Goal: Information Seeking & Learning: Learn about a topic

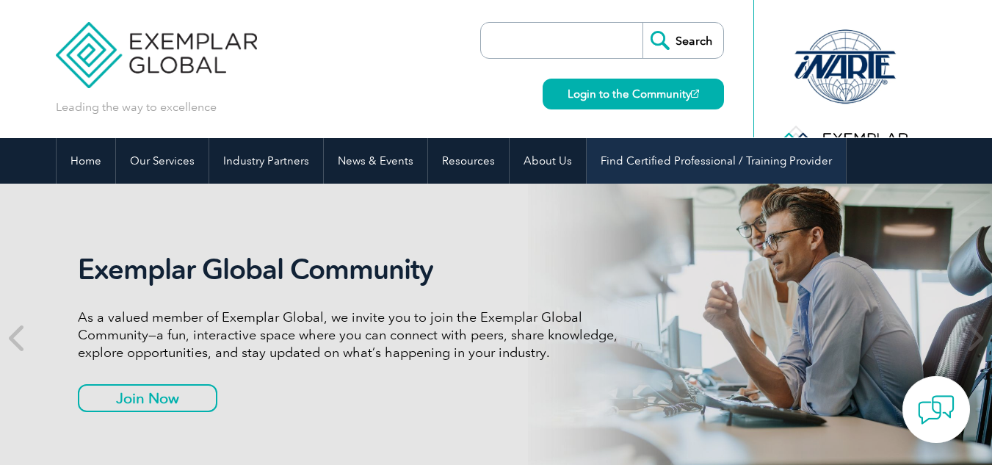
click at [758, 158] on link "Find Certified Professional / Training Provider" at bounding box center [716, 161] width 259 height 46
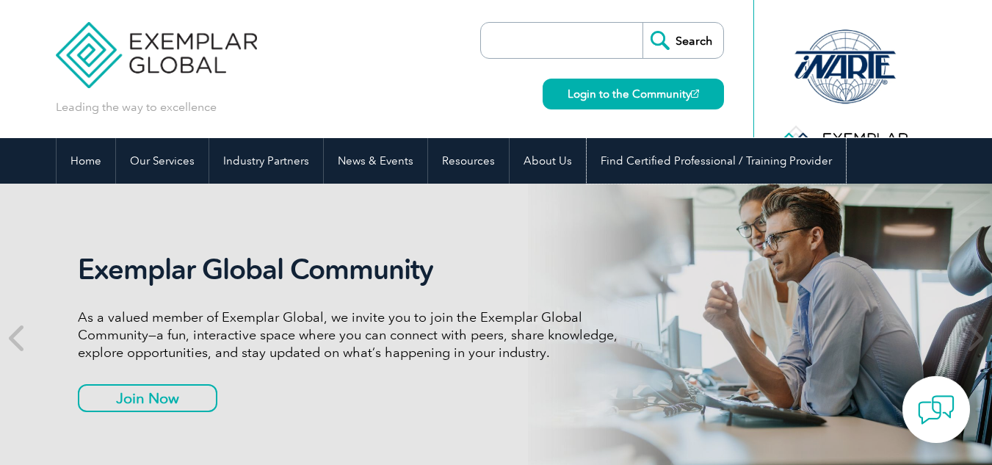
scroll to position [184, 0]
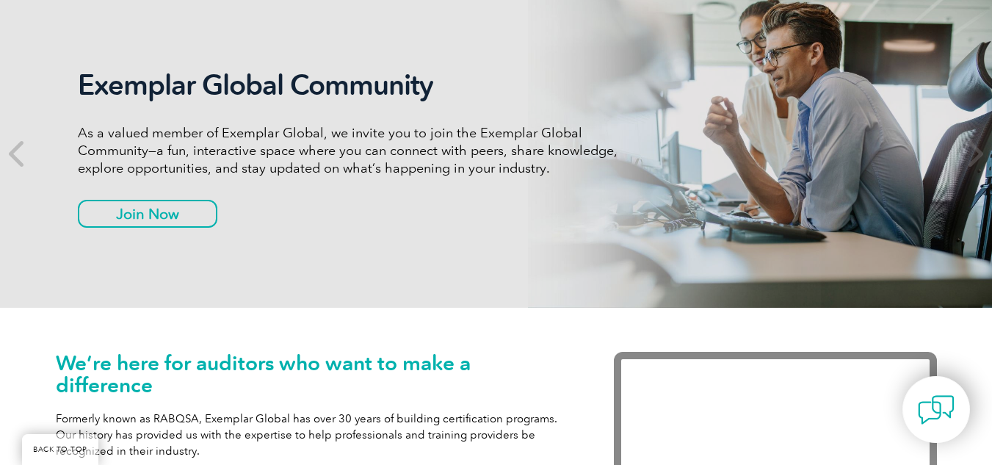
drag, startPoint x: 996, startPoint y: 21, endPoint x: 999, endPoint y: 103, distance: 82.3
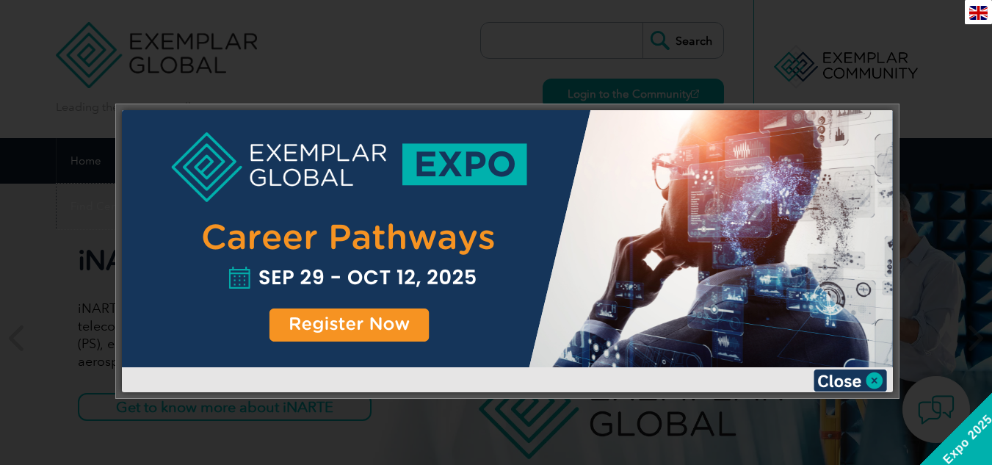
scroll to position [2859, 0]
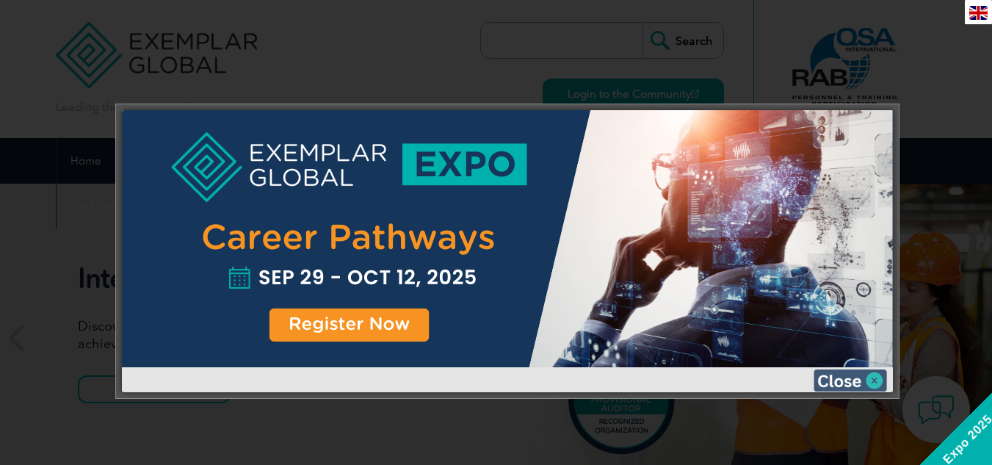
click at [874, 379] on img at bounding box center [850, 380] width 73 height 22
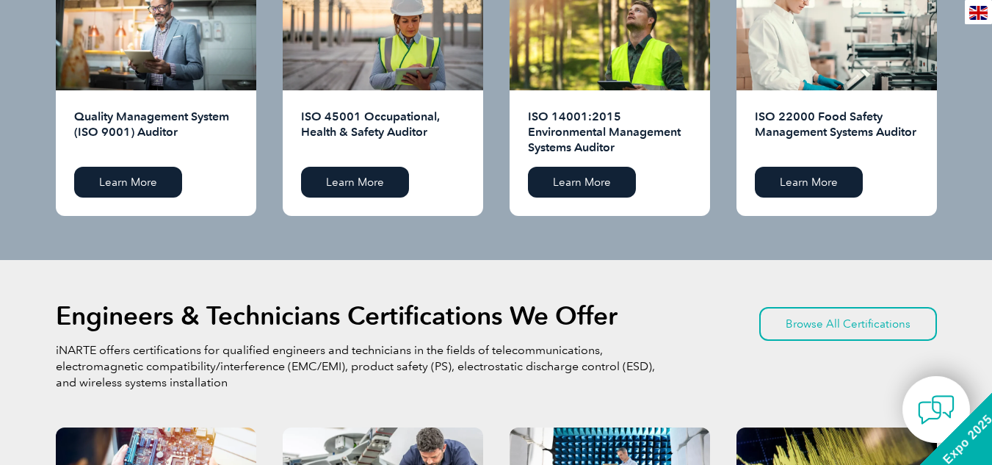
scroll to position [0, 0]
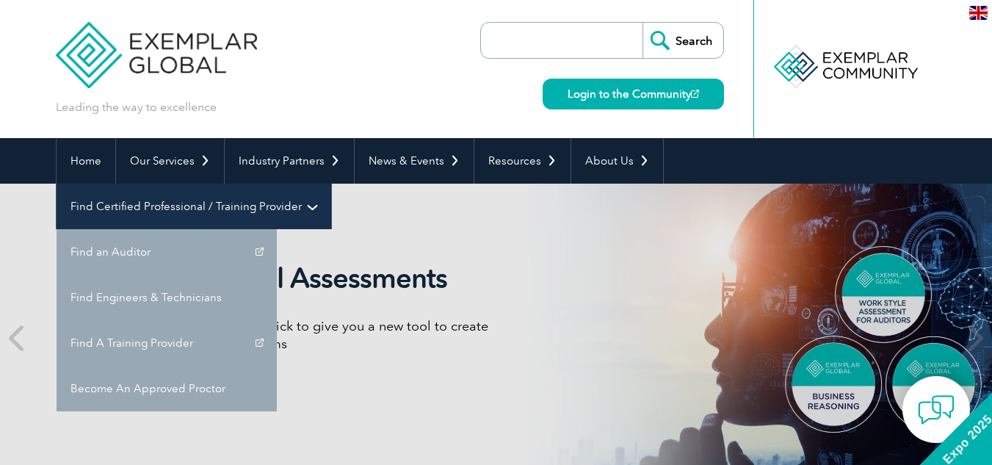
click at [331, 184] on link "Find Certified Professional / Training Provider" at bounding box center [194, 207] width 275 height 46
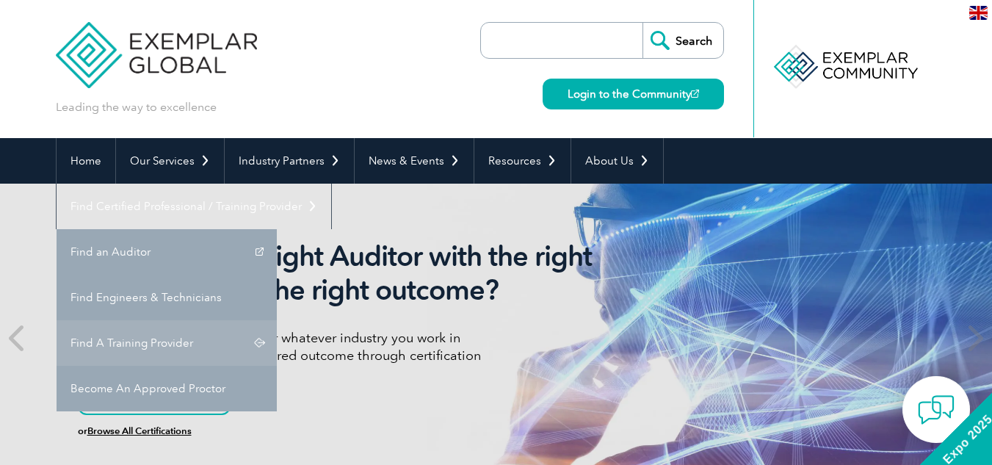
click at [277, 320] on link "Find A Training Provider" at bounding box center [167, 343] width 220 height 46
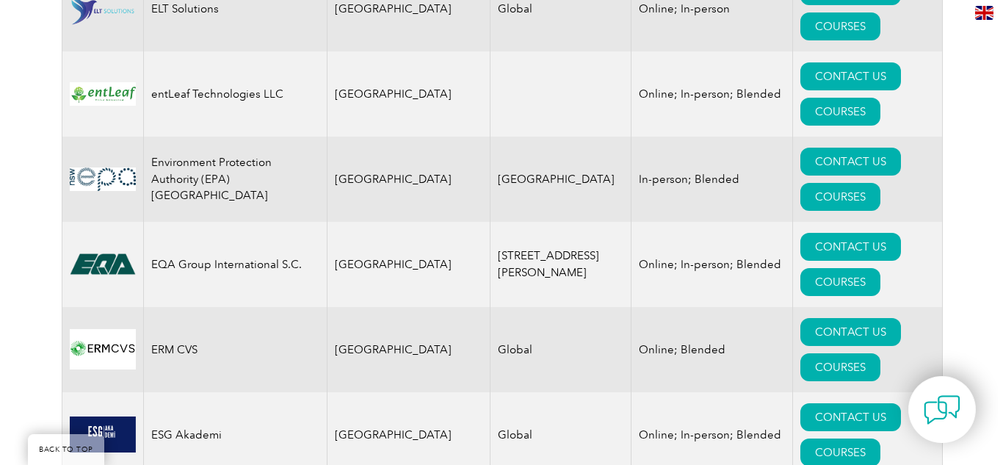
scroll to position [7635, 0]
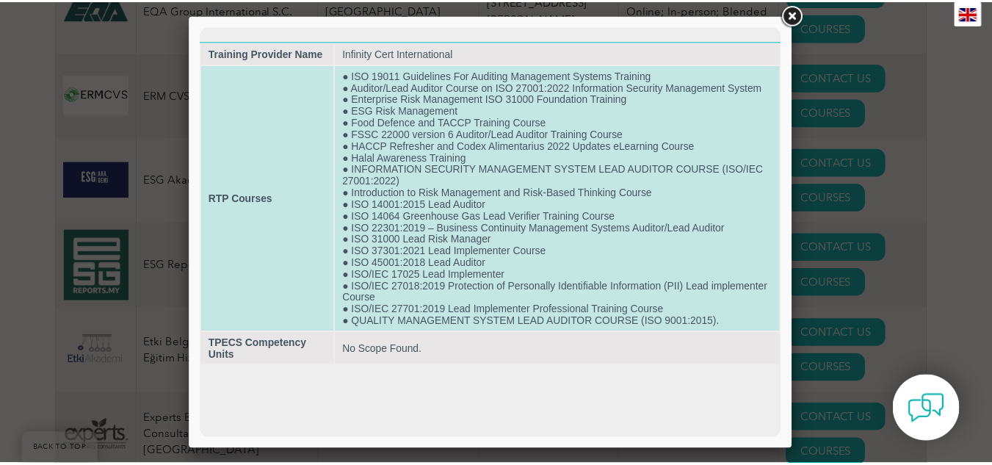
scroll to position [7910, 0]
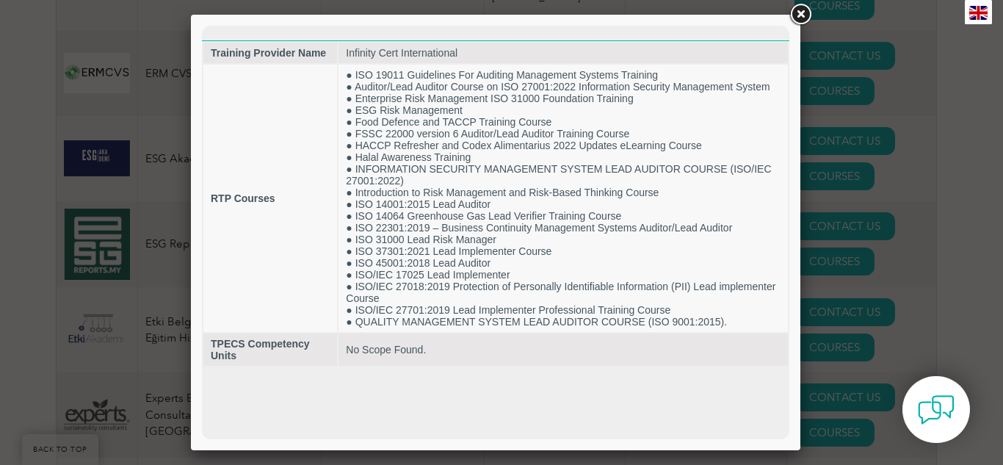
click at [797, 14] on link at bounding box center [800, 14] width 26 height 26
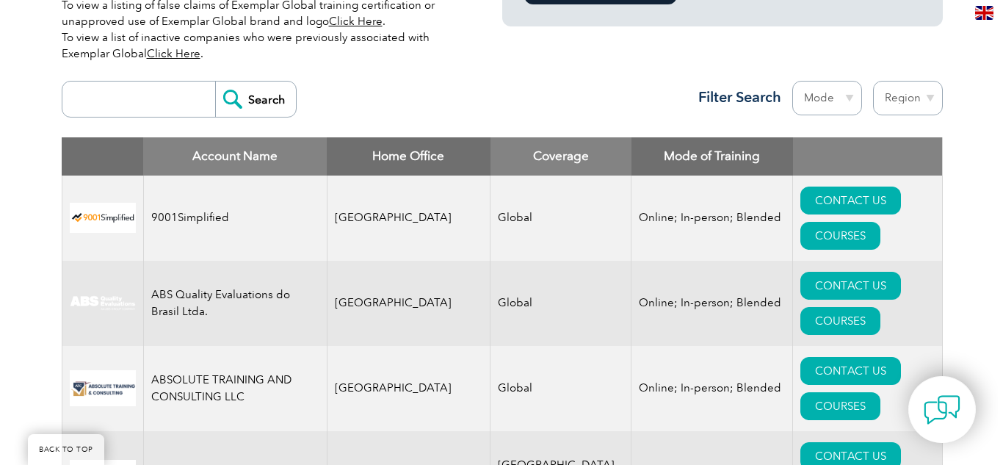
scroll to position [852, 0]
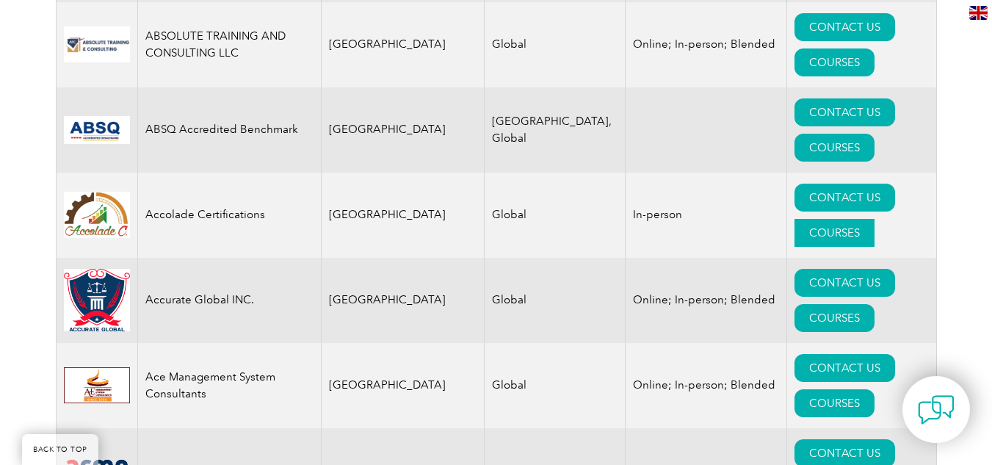
click at [866, 219] on link "COURSES" at bounding box center [834, 233] width 80 height 28
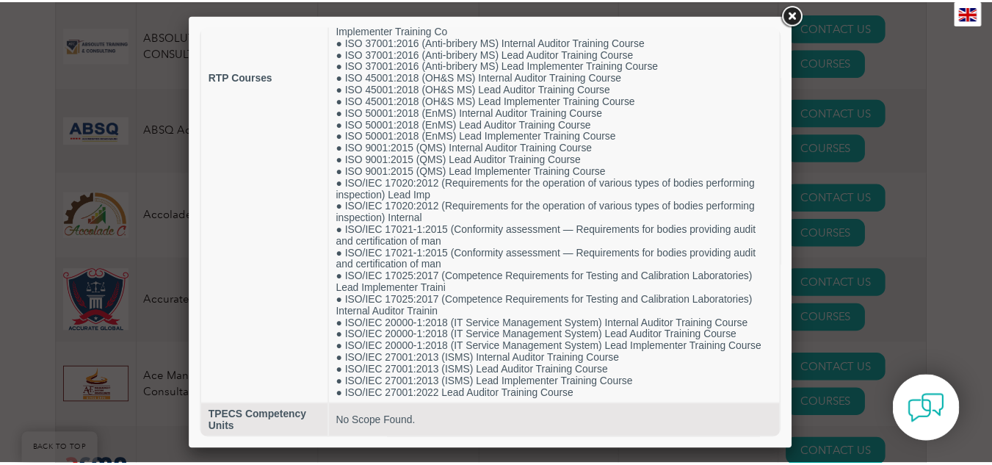
scroll to position [0, 0]
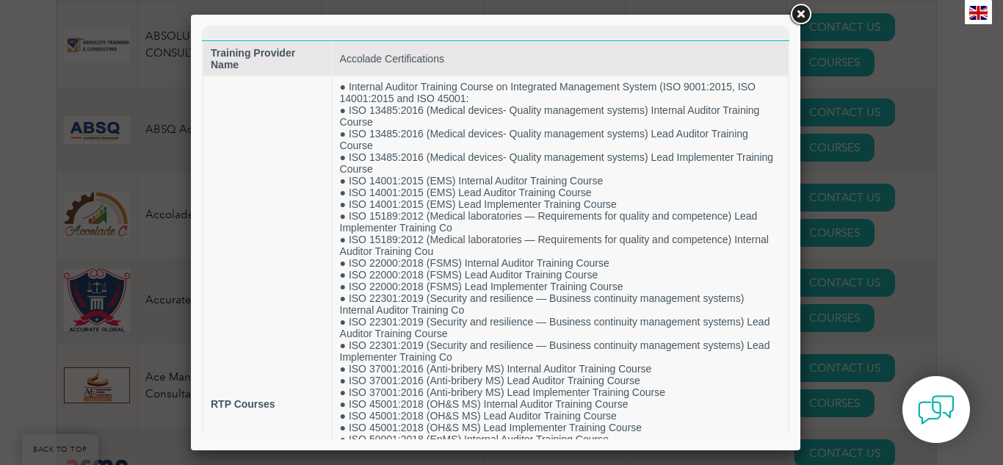
drag, startPoint x: 783, startPoint y: 55, endPoint x: 1031, endPoint y: 36, distance: 248.9
click at [798, 12] on link at bounding box center [800, 14] width 26 height 26
